Goal: Information Seeking & Learning: Learn about a topic

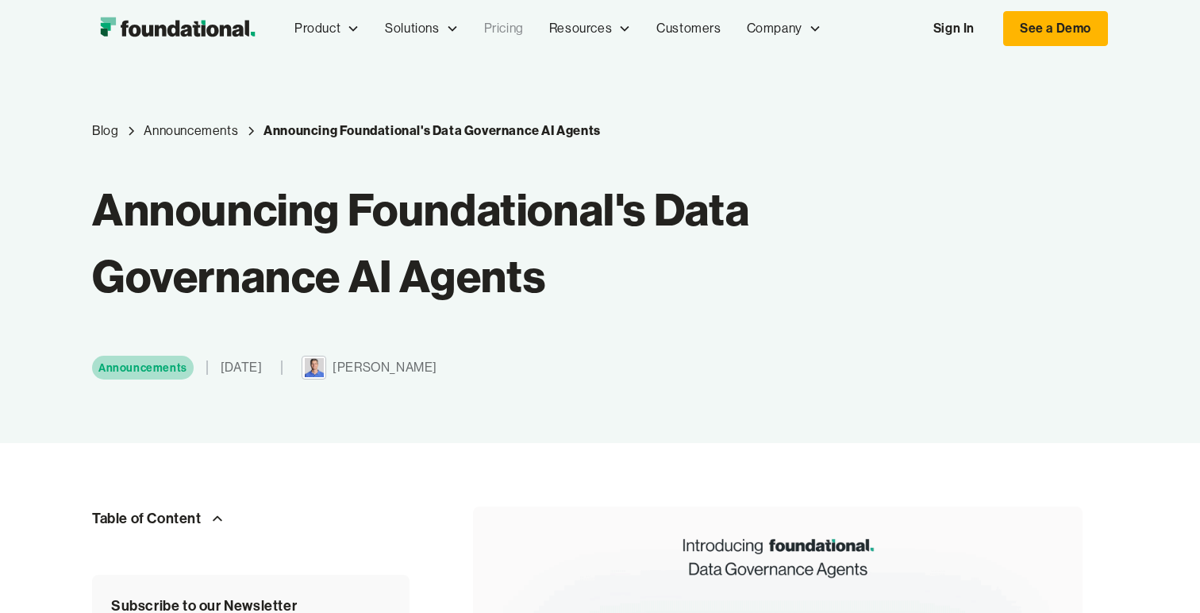
click at [494, 25] on link "Pricing" at bounding box center [503, 28] width 65 height 52
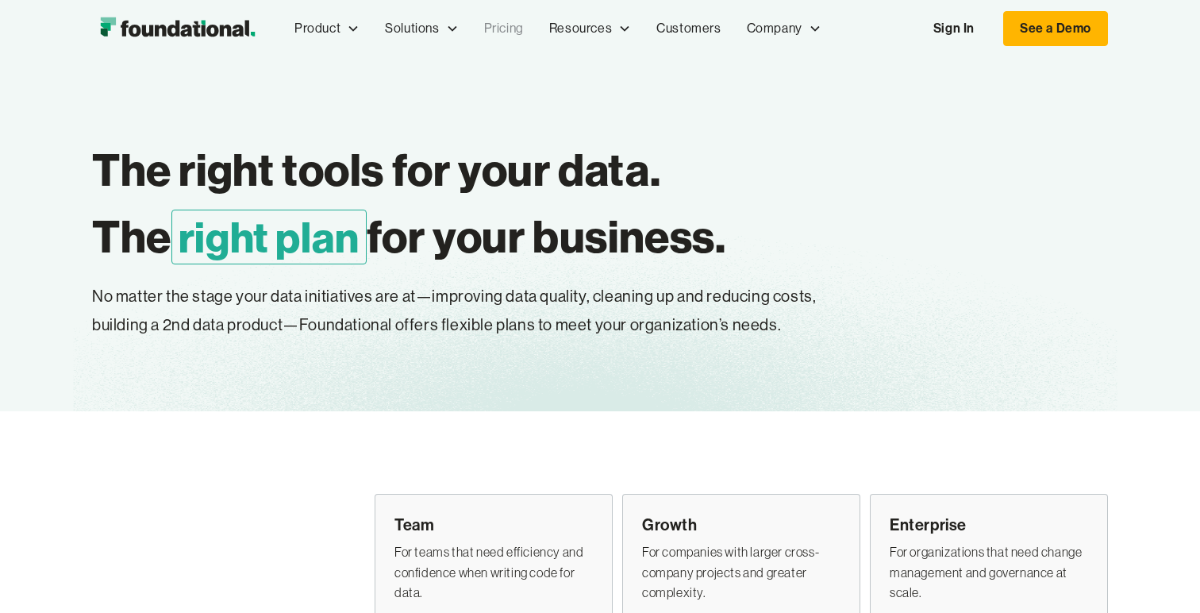
click at [674, 254] on h1 "The right tools for your data. The right plan for your business." at bounding box center [526, 202] width 868 height 133
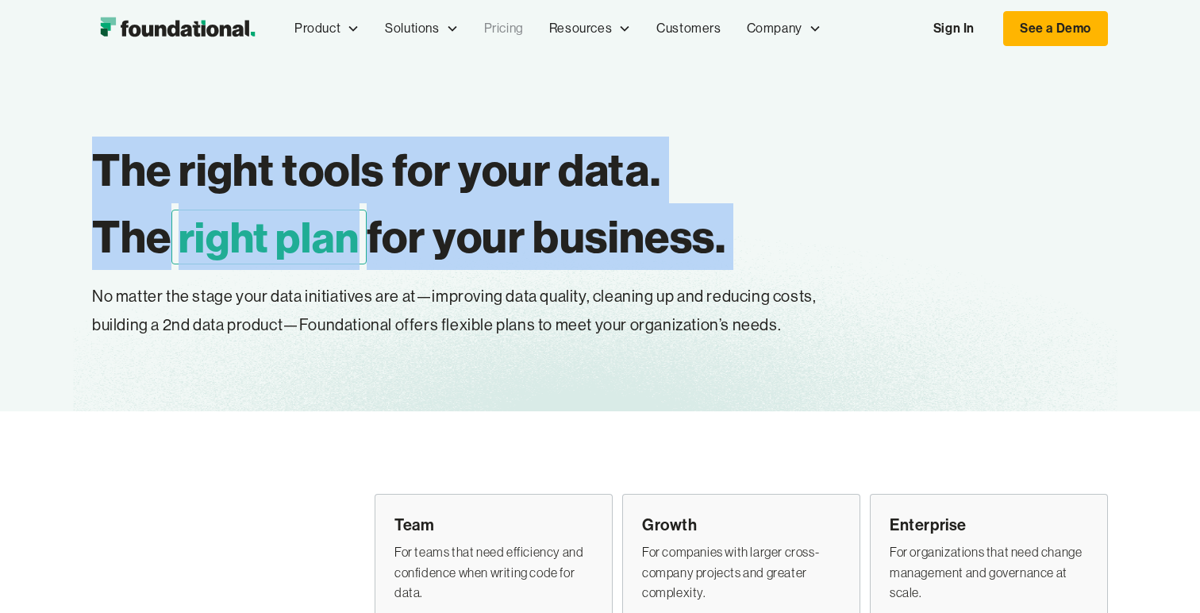
click at [674, 254] on h1 "The right tools for your data. The right plan for your business." at bounding box center [526, 202] width 868 height 133
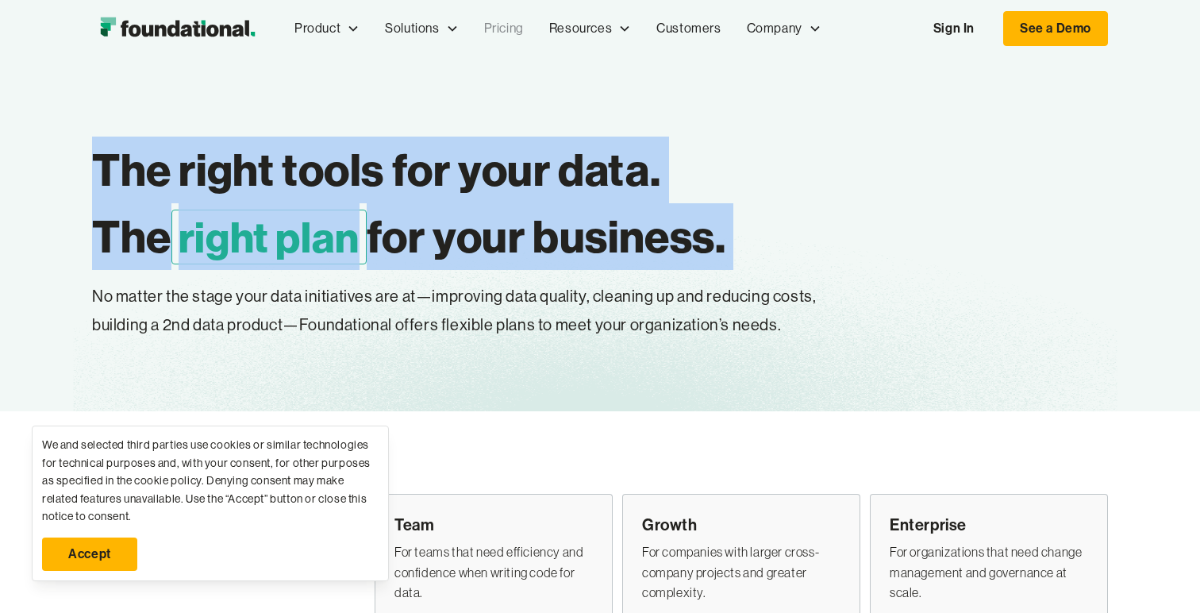
click at [674, 254] on h1 "The right tools for your data. The right plan for your business." at bounding box center [526, 202] width 868 height 133
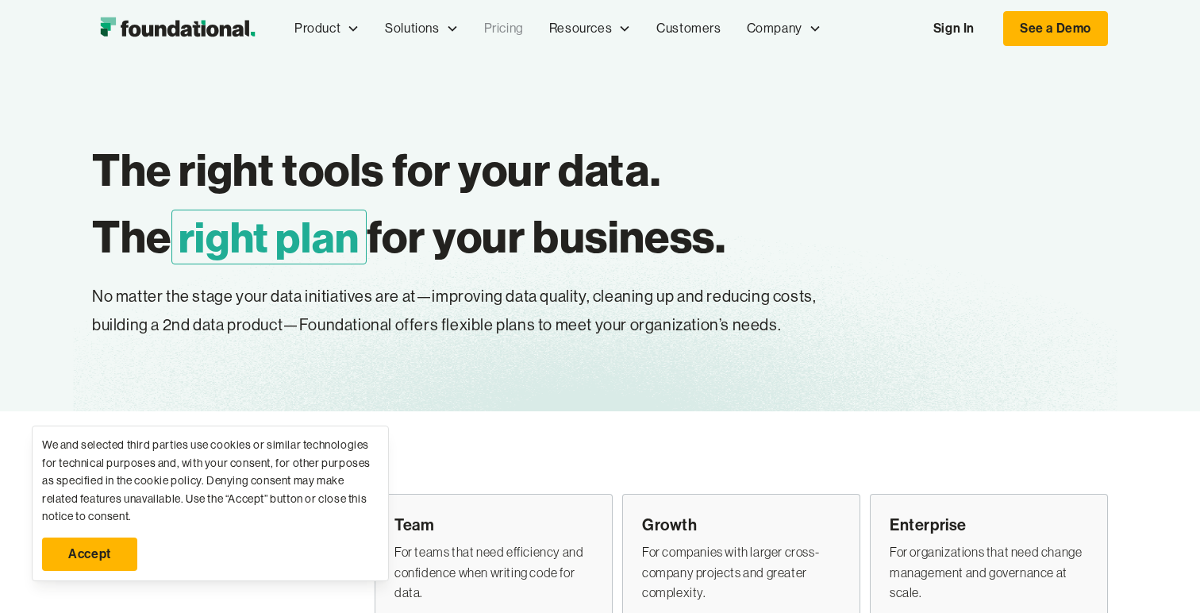
click at [674, 254] on h1 "The right tools for your data. The right plan for your business." at bounding box center [526, 202] width 868 height 133
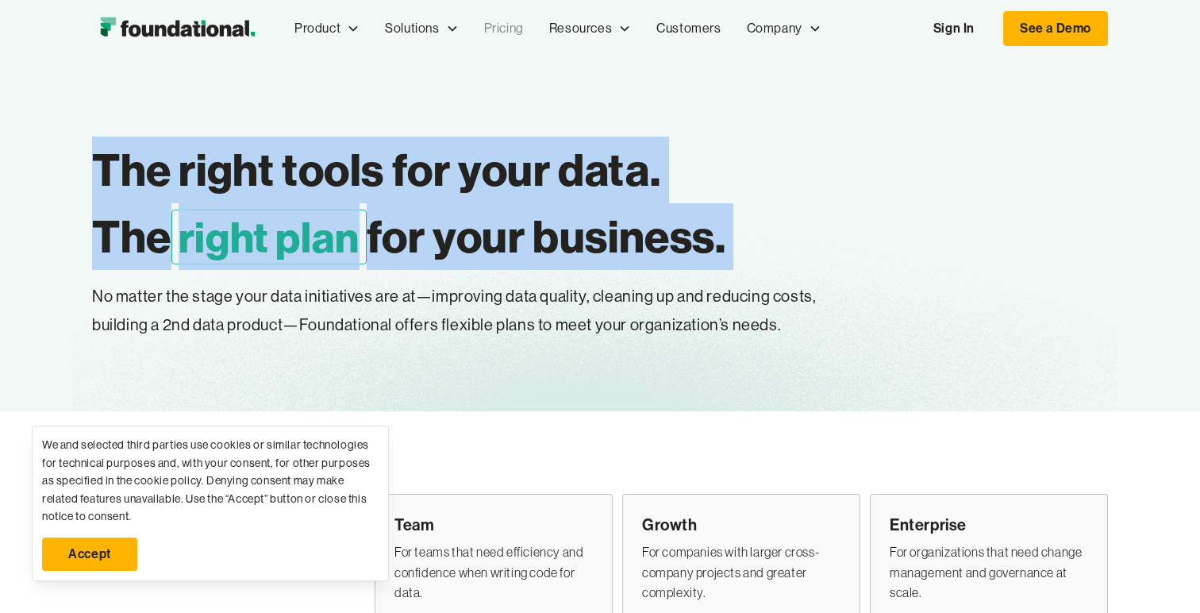
click at [674, 254] on h1 "The right tools for your data. The right plan for your business." at bounding box center [526, 202] width 868 height 133
click at [120, 549] on link "Accept" at bounding box center [89, 553] width 95 height 33
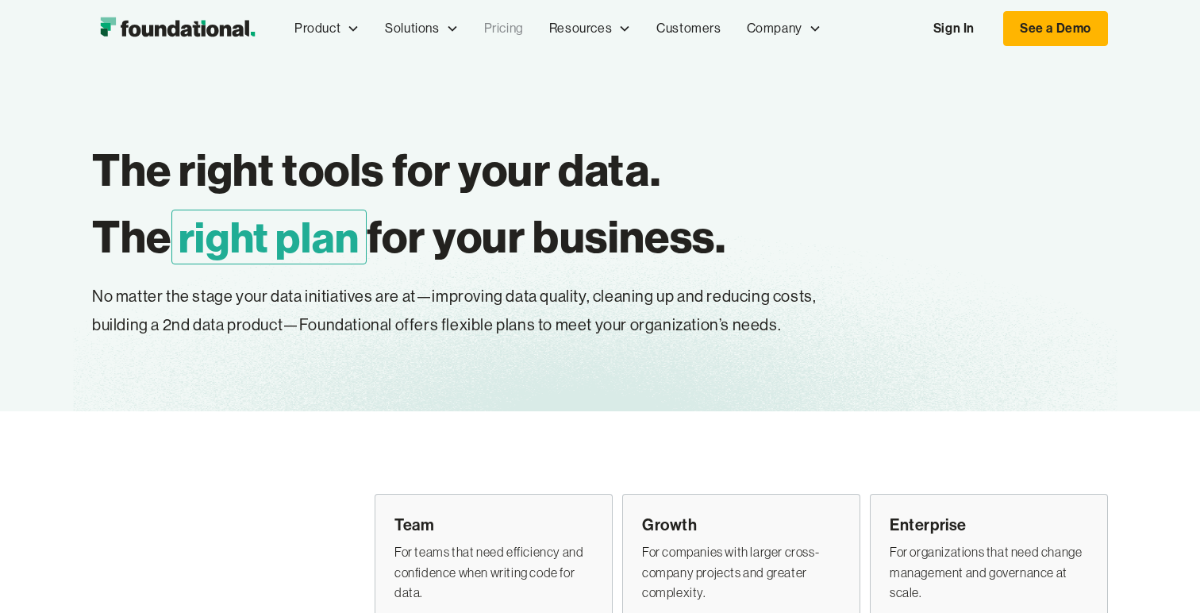
click at [358, 481] on div "Team For teams that need efficiency and confidence when writing code for data. …" at bounding box center [600, 592] width 1016 height 235
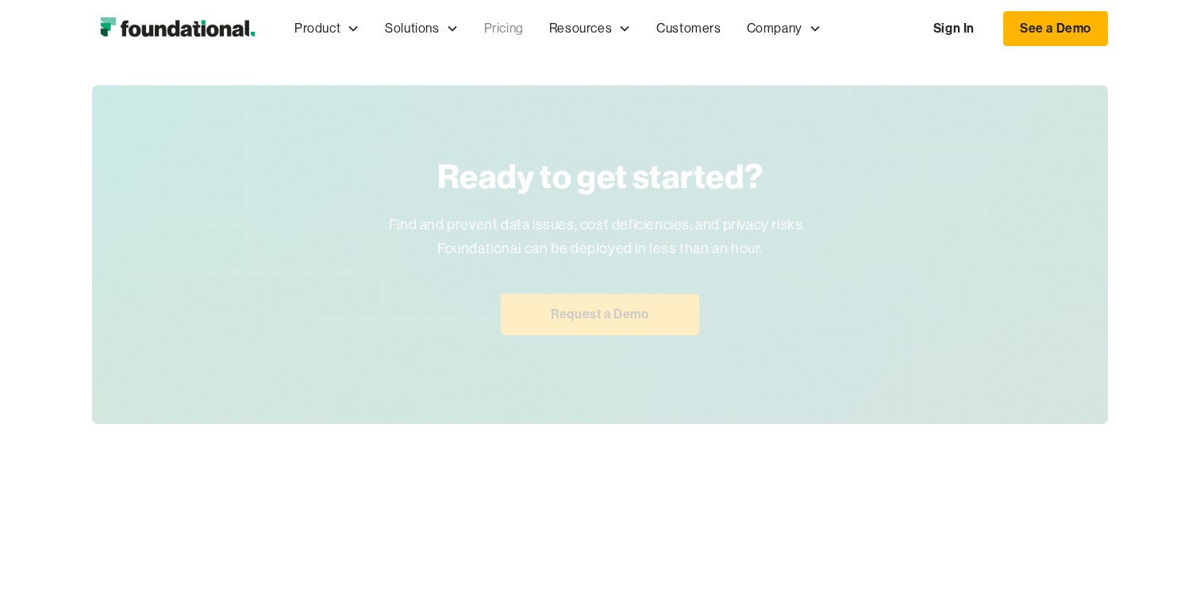
scroll to position [2563, 0]
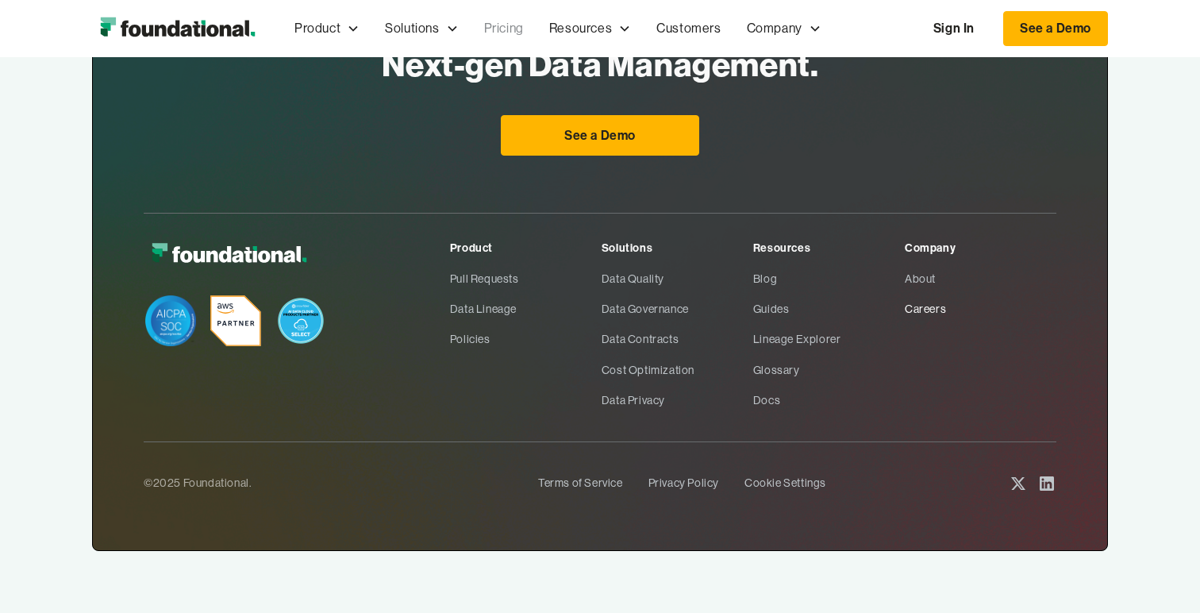
click at [920, 305] on link "Careers" at bounding box center [981, 309] width 152 height 30
click at [1046, 486] on icon at bounding box center [1046, 483] width 19 height 19
